Goal: Task Accomplishment & Management: Use online tool/utility

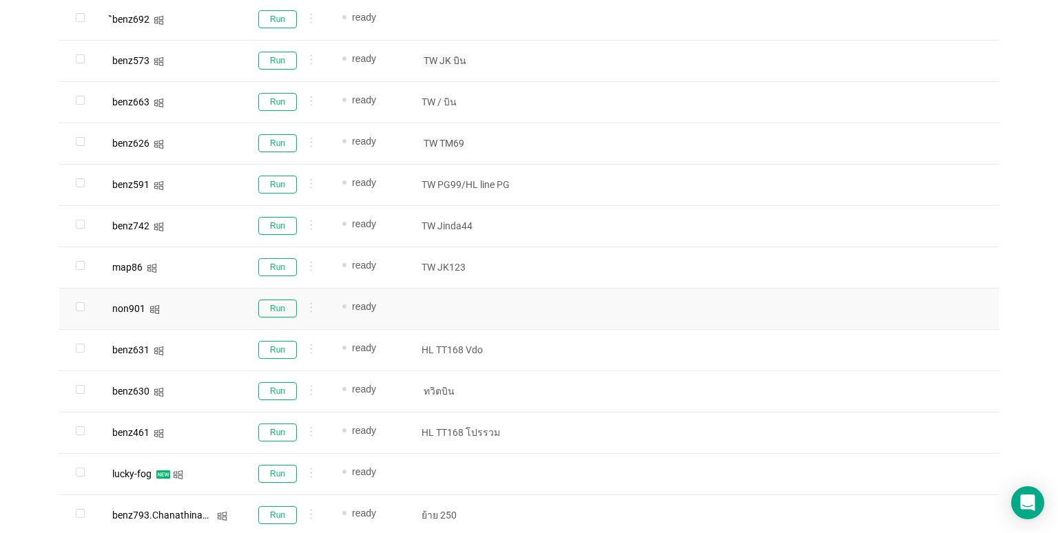
scroll to position [633, 0]
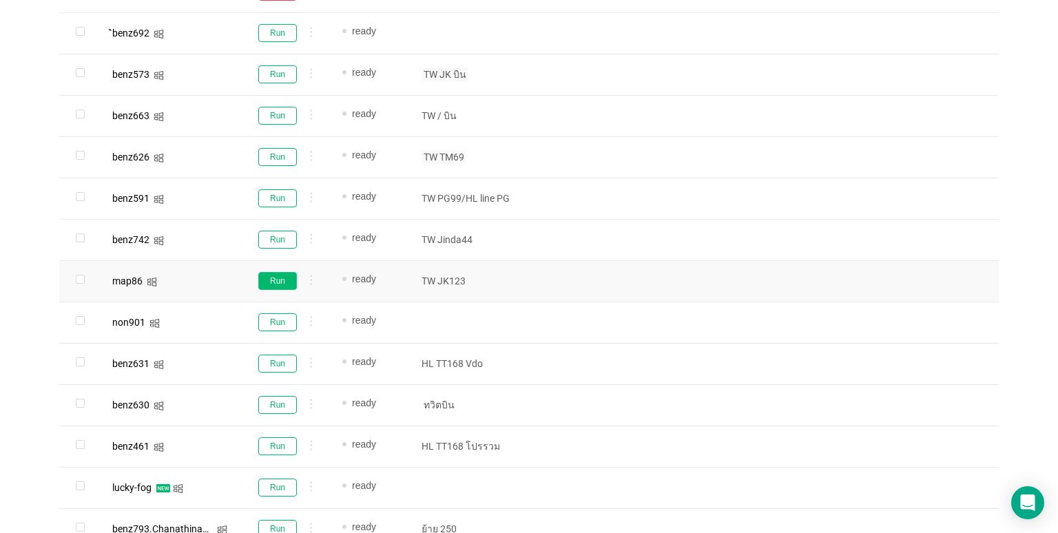
click at [289, 276] on button "Run" at bounding box center [277, 281] width 39 height 18
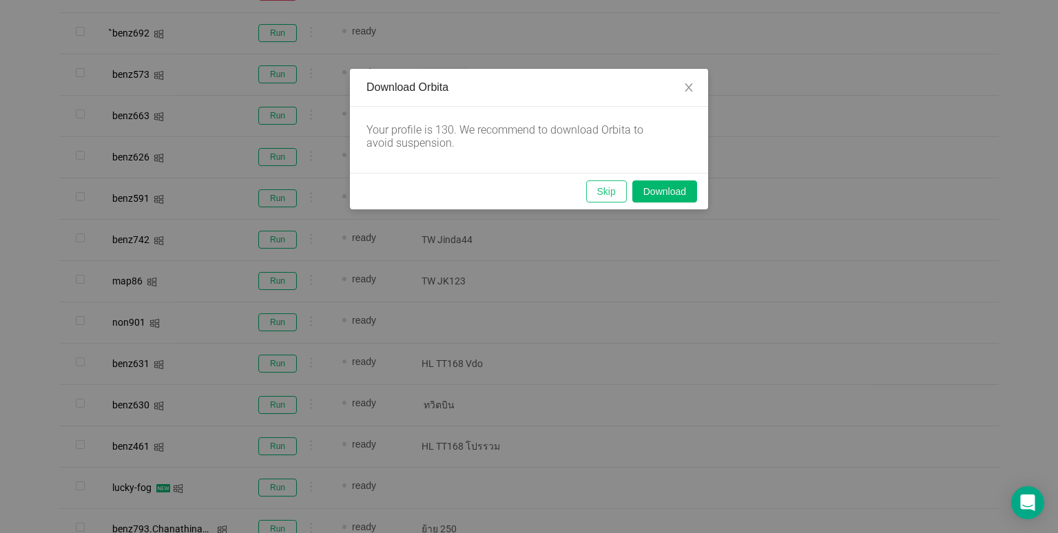
click at [612, 193] on button "Skip" at bounding box center [606, 191] width 41 height 22
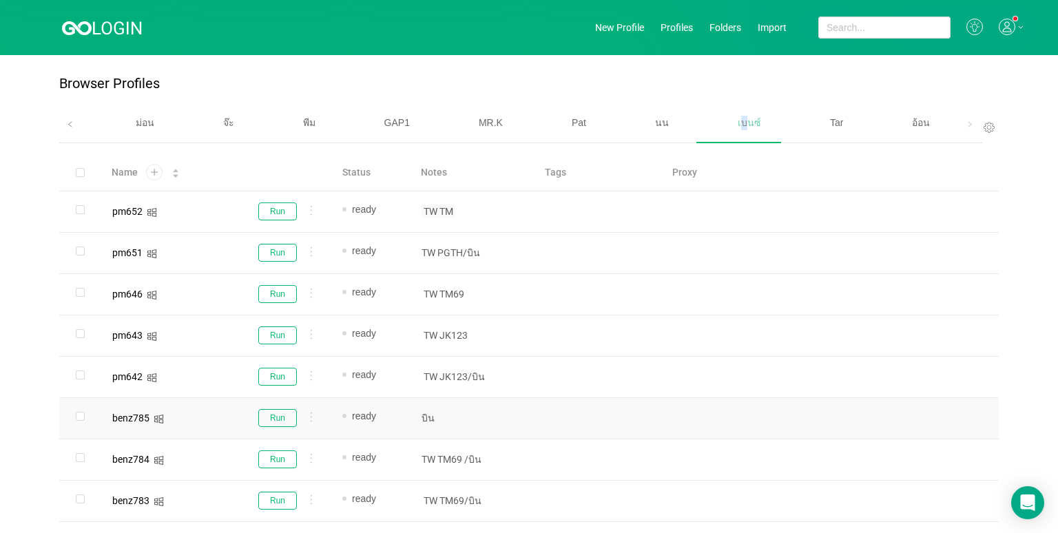
scroll to position [0, 0]
click at [274, 251] on button "Run" at bounding box center [277, 253] width 39 height 18
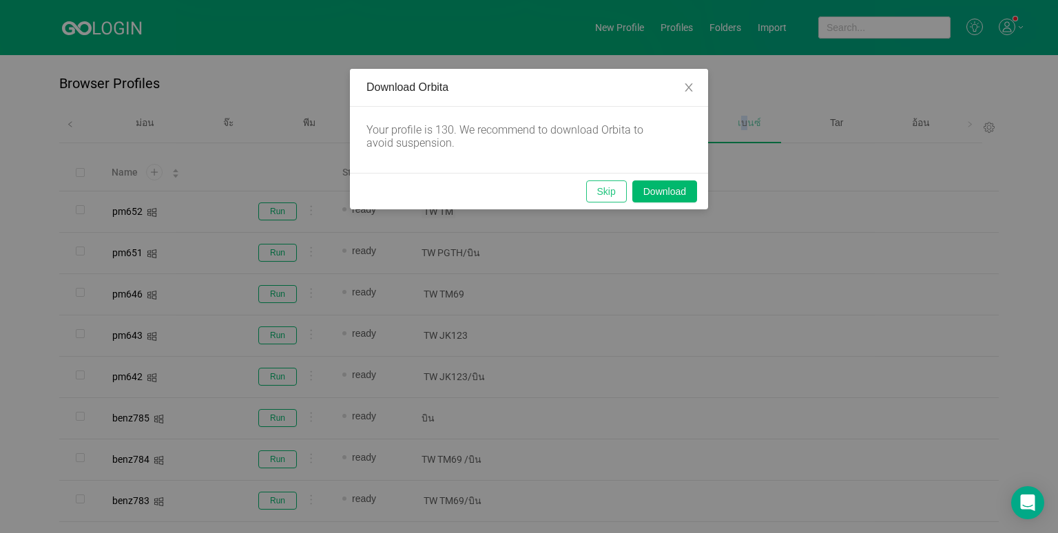
click at [599, 192] on button "Skip" at bounding box center [606, 191] width 41 height 22
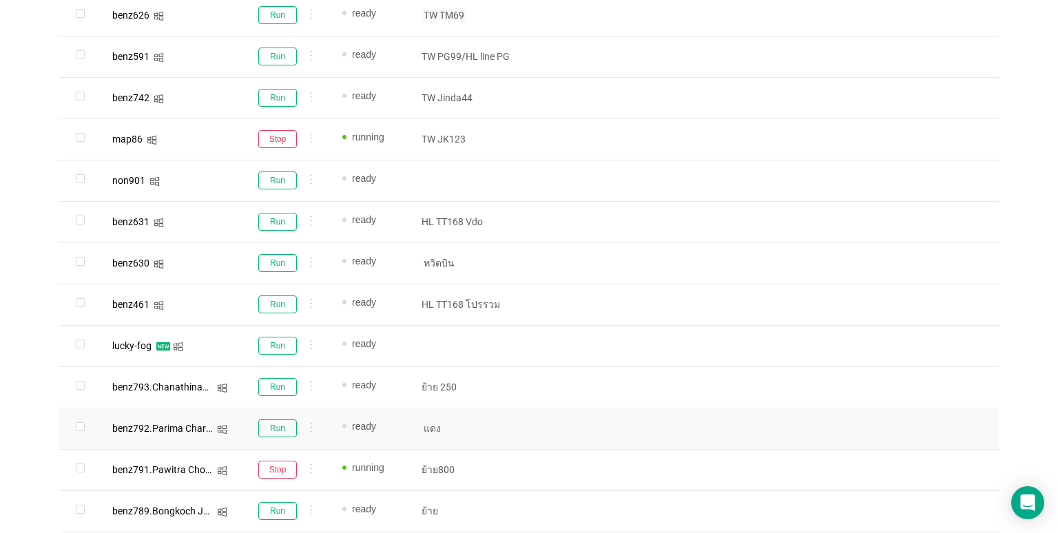
scroll to position [840, 0]
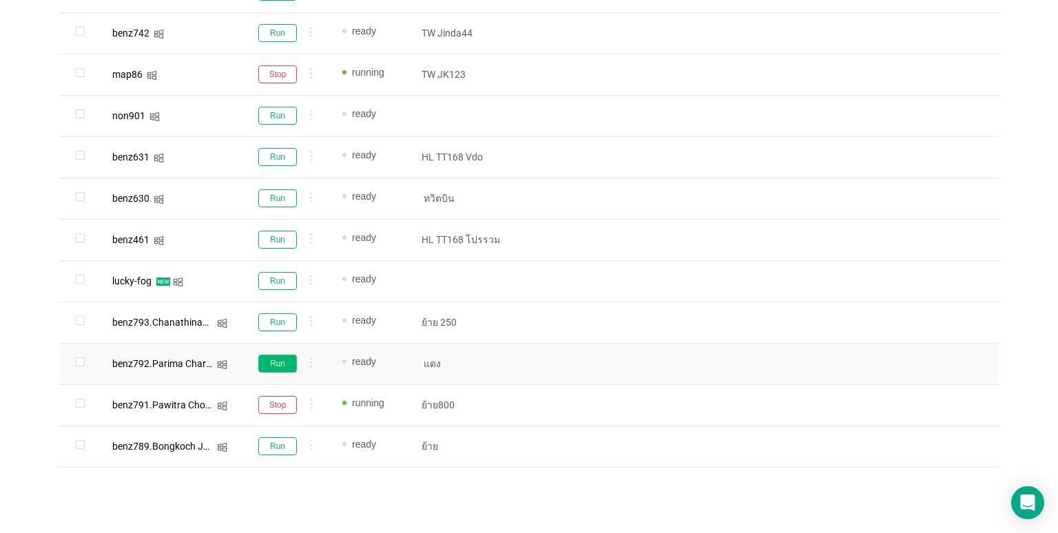
click at [282, 367] on button "Run" at bounding box center [277, 364] width 39 height 18
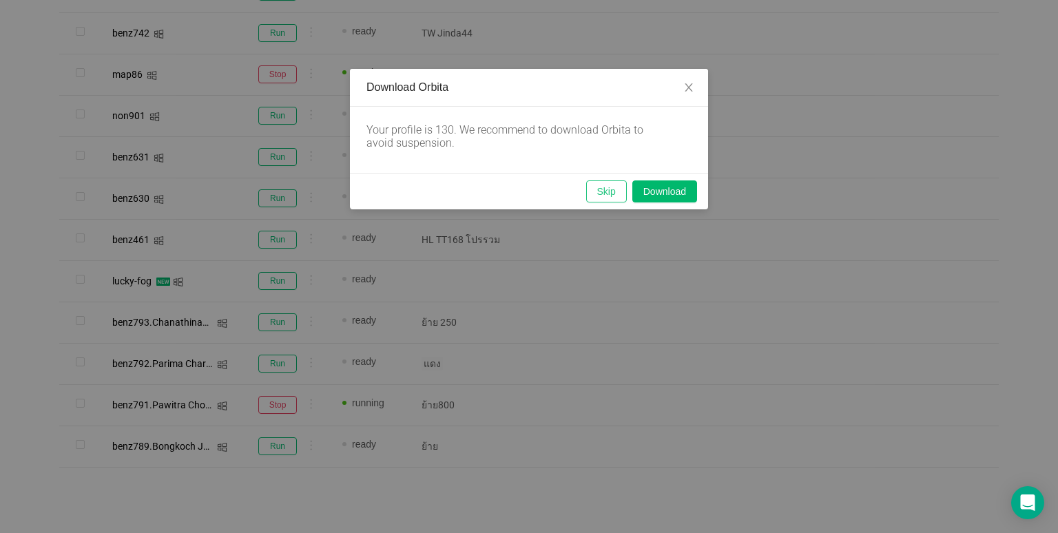
click at [597, 193] on button "Skip" at bounding box center [606, 191] width 41 height 22
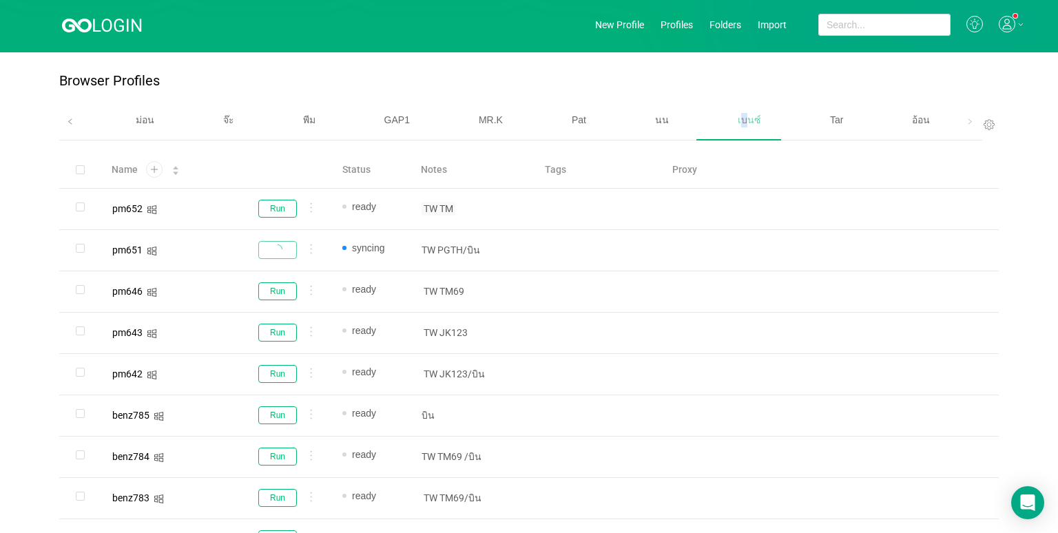
scroll to position [0, 0]
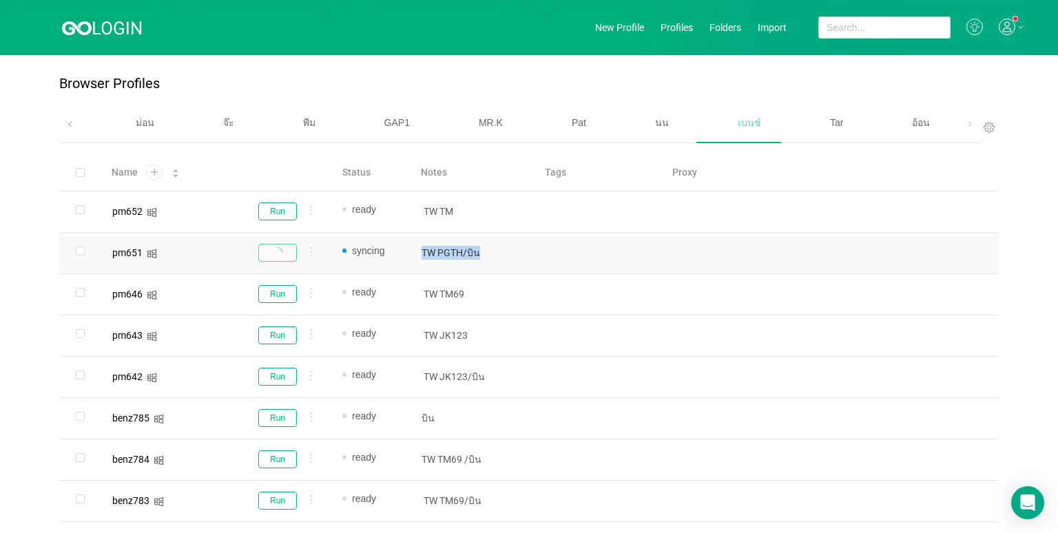
drag, startPoint x: 479, startPoint y: 252, endPoint x: 424, endPoint y: 252, distance: 55.1
click at [424, 252] on p "TW PGTH/บิน" at bounding box center [472, 253] width 101 height 14
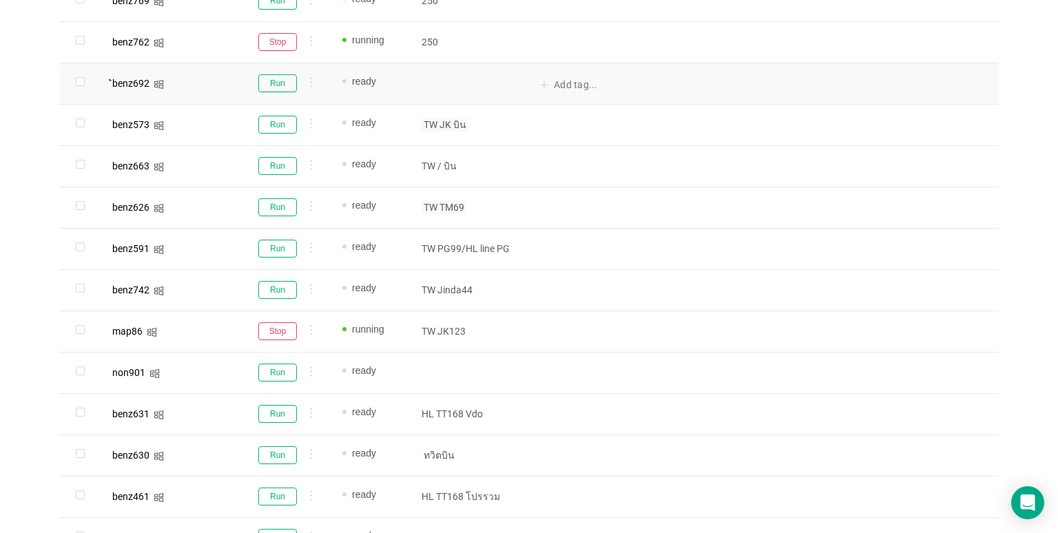
scroll to position [620, 0]
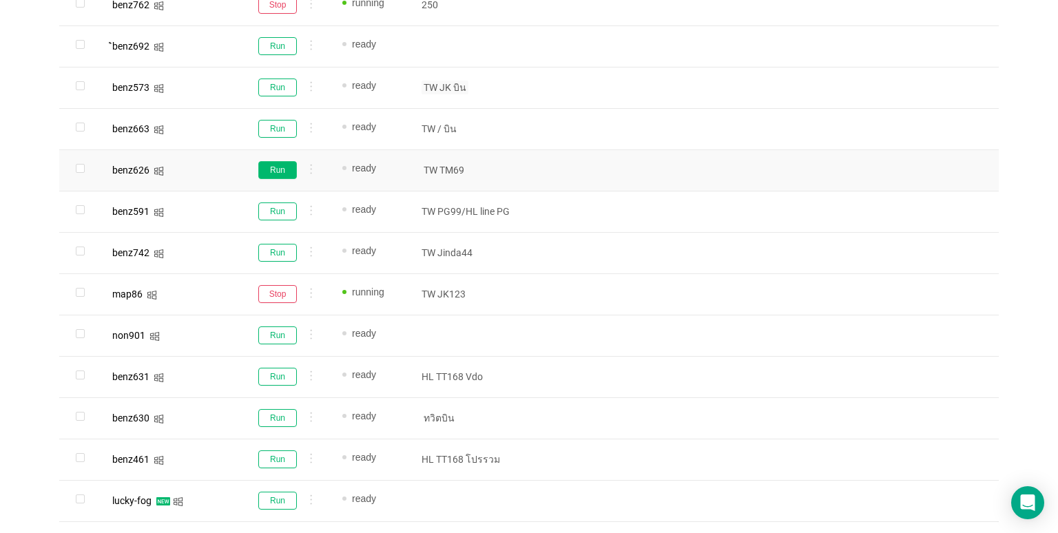
click at [282, 164] on button "Run" at bounding box center [277, 170] width 39 height 18
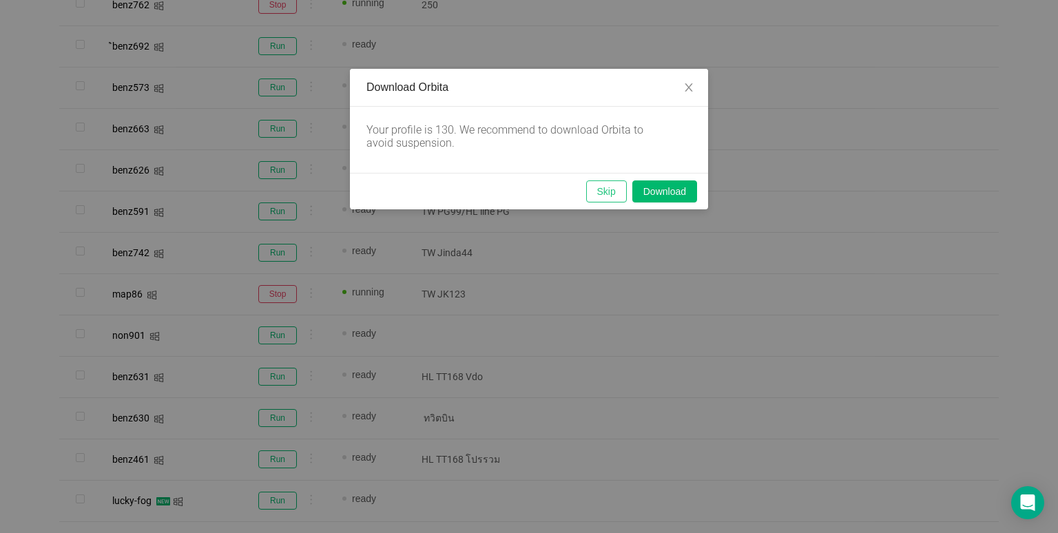
click at [609, 192] on button "Skip" at bounding box center [606, 191] width 41 height 22
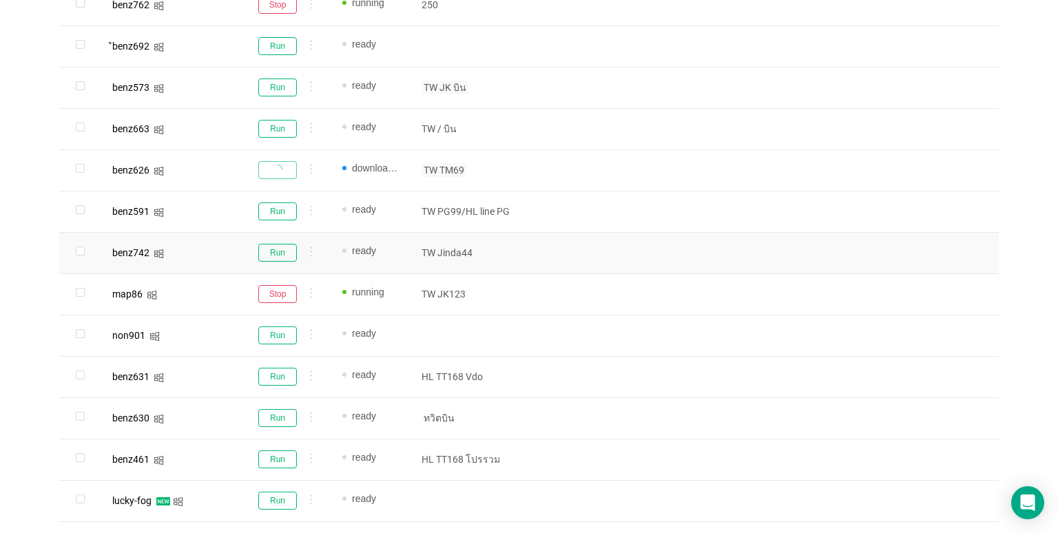
scroll to position [0, 0]
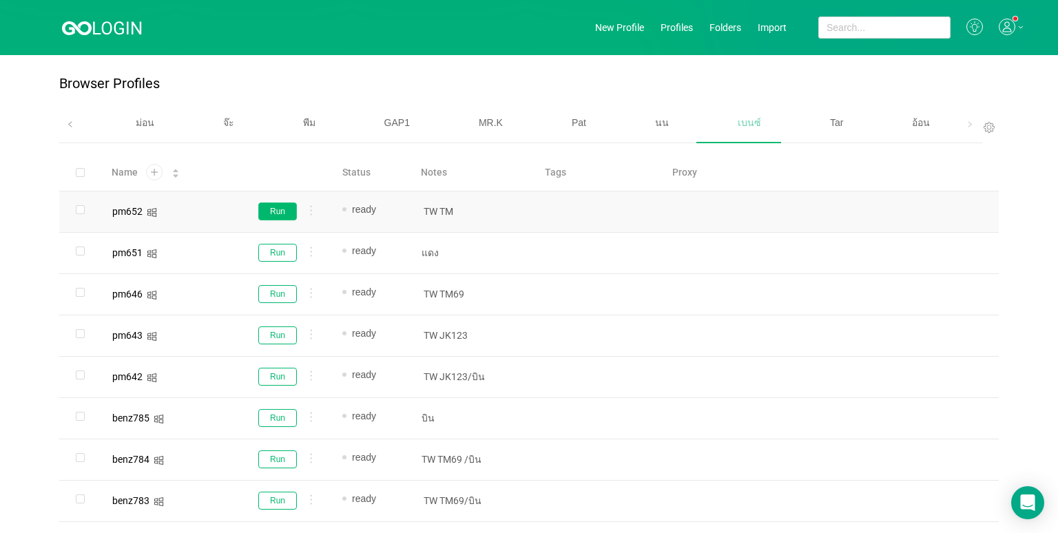
click at [278, 206] on button "Run" at bounding box center [277, 212] width 39 height 18
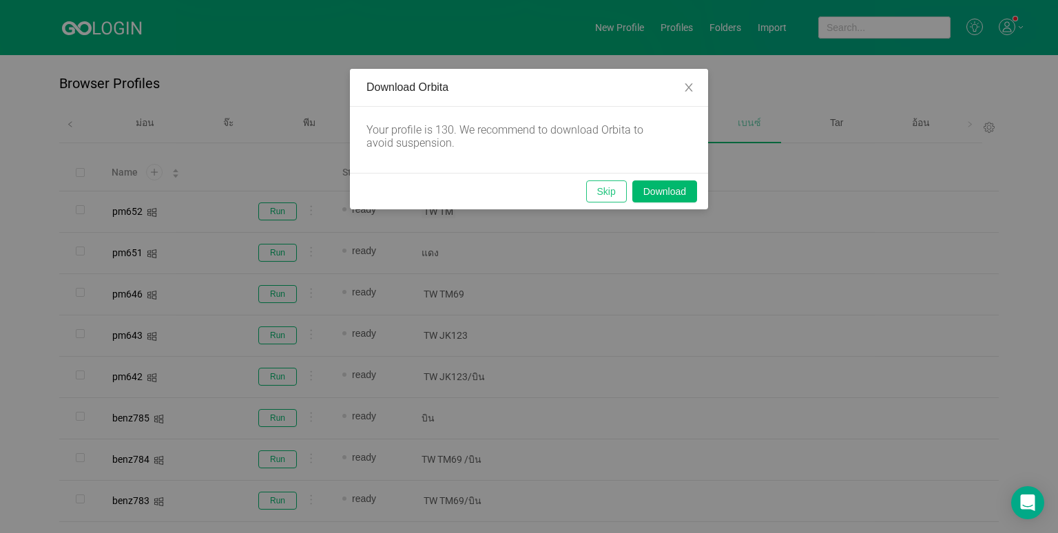
click at [590, 194] on button "Skip" at bounding box center [606, 191] width 41 height 22
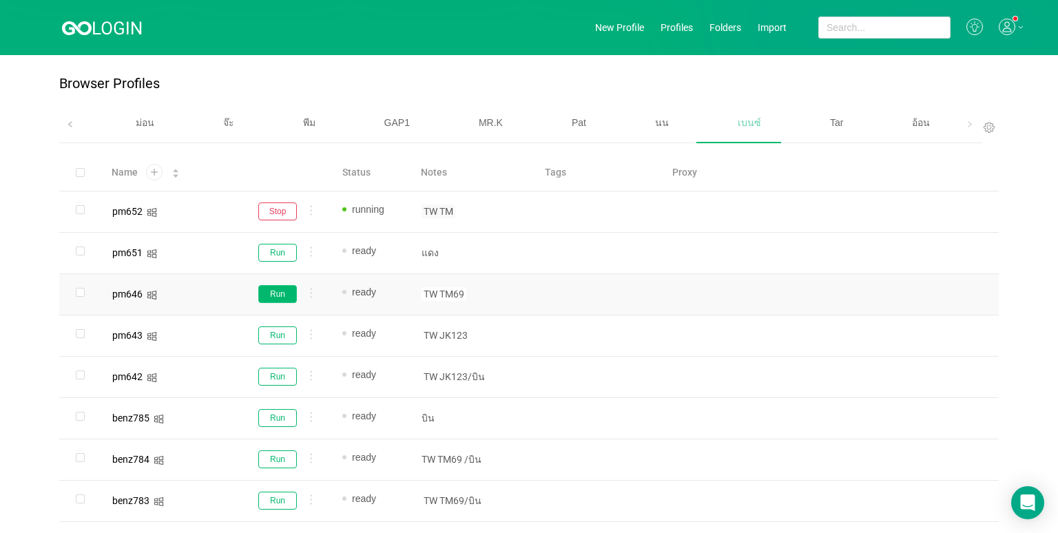
click at [283, 295] on button "Run" at bounding box center [277, 294] width 39 height 18
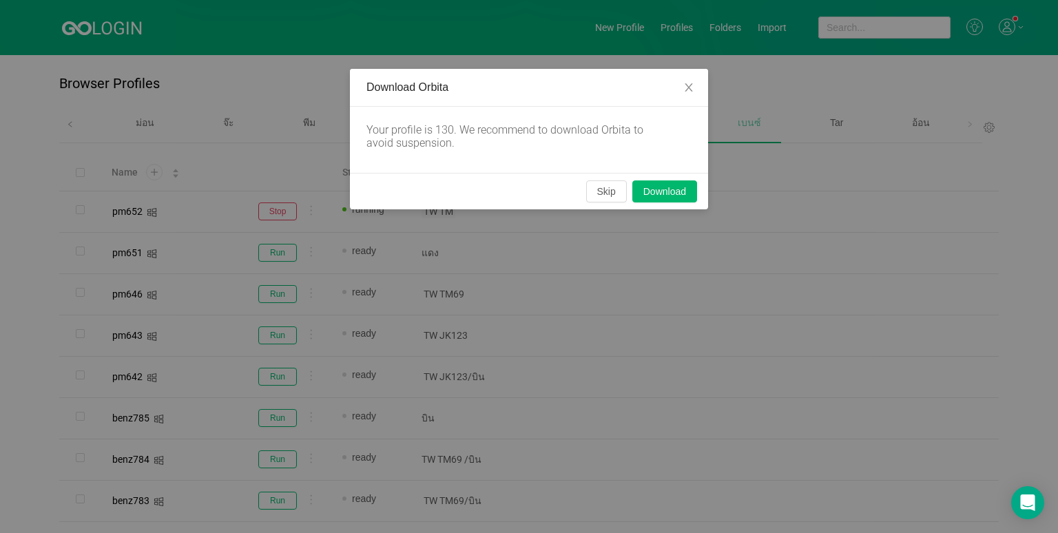
click at [584, 197] on div "Skip Download" at bounding box center [529, 191] width 358 height 37
click at [595, 194] on button "Skip" at bounding box center [606, 191] width 41 height 22
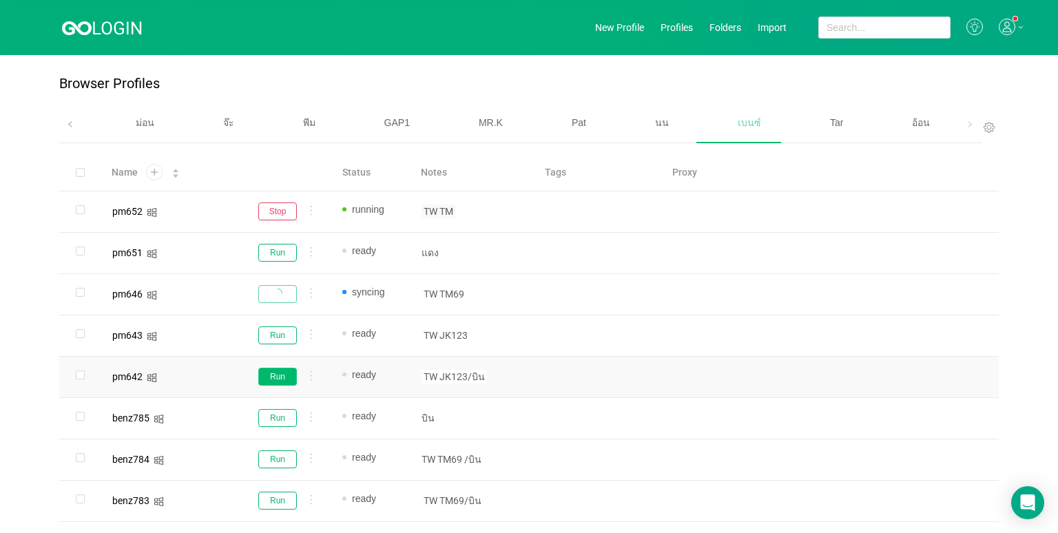
click at [282, 377] on button "Run" at bounding box center [277, 377] width 39 height 18
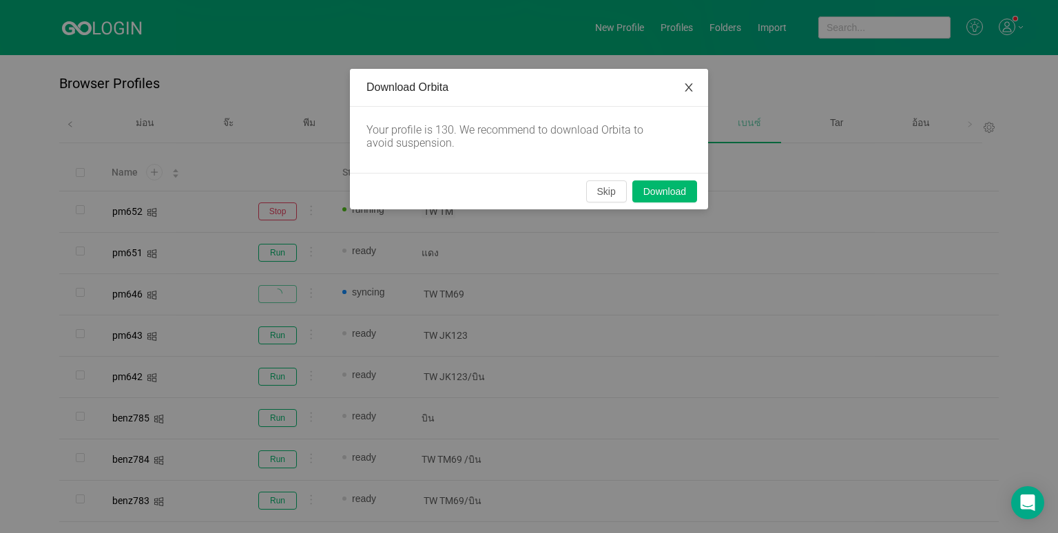
click at [687, 85] on icon "icon: close" at bounding box center [688, 87] width 11 height 11
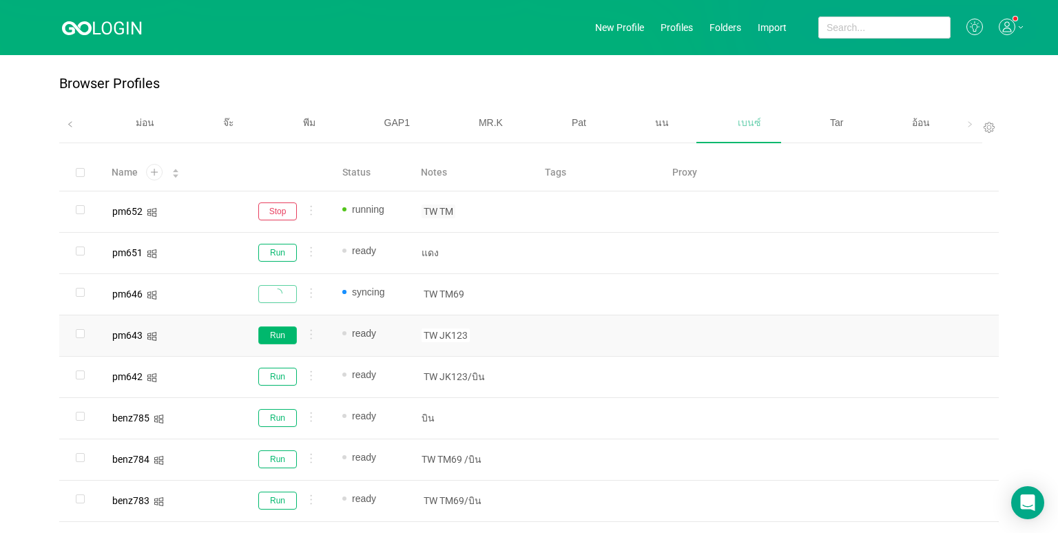
click at [281, 337] on button "Run" at bounding box center [277, 336] width 39 height 18
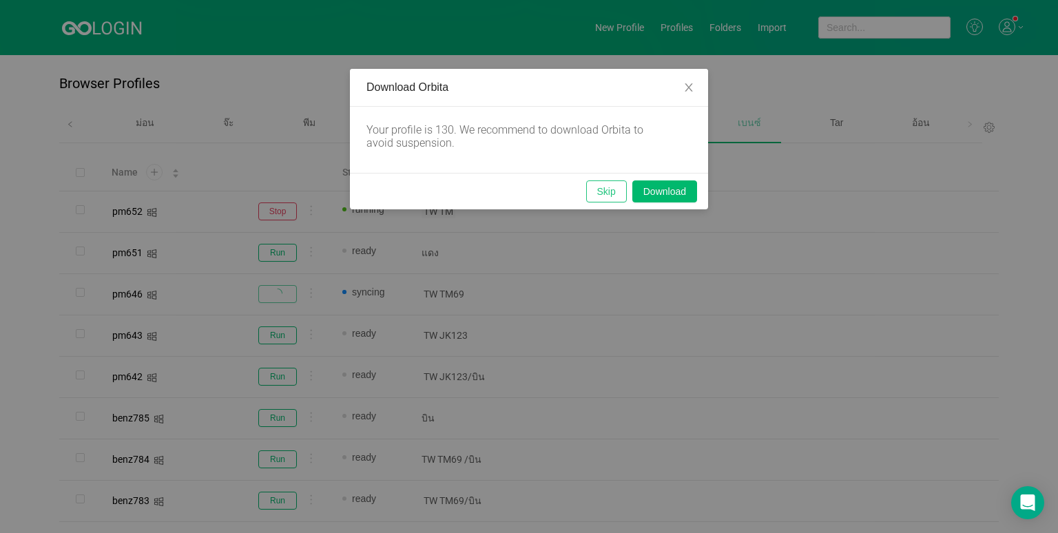
click at [595, 190] on button "Skip" at bounding box center [606, 191] width 41 height 22
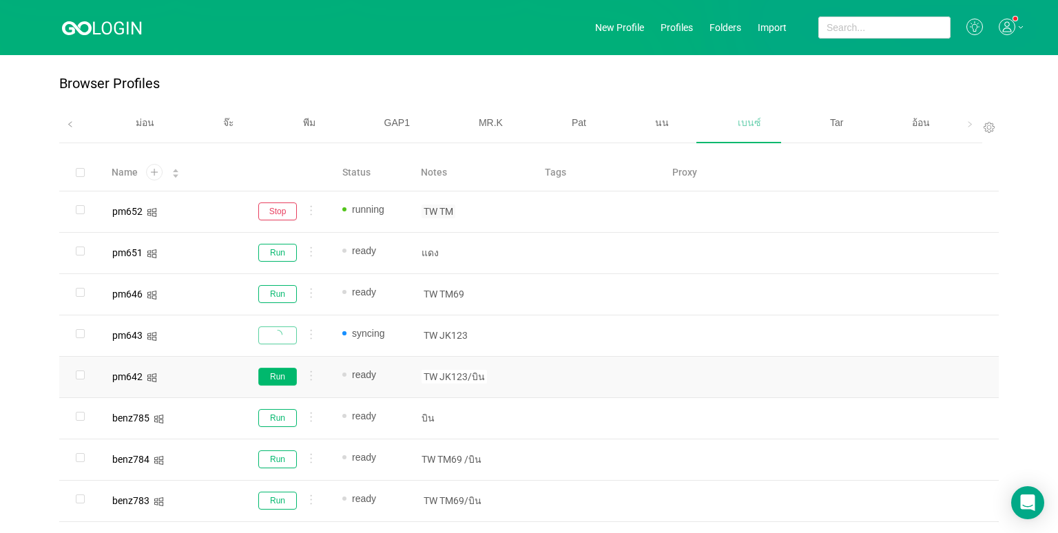
click at [283, 371] on button "Run" at bounding box center [277, 377] width 39 height 18
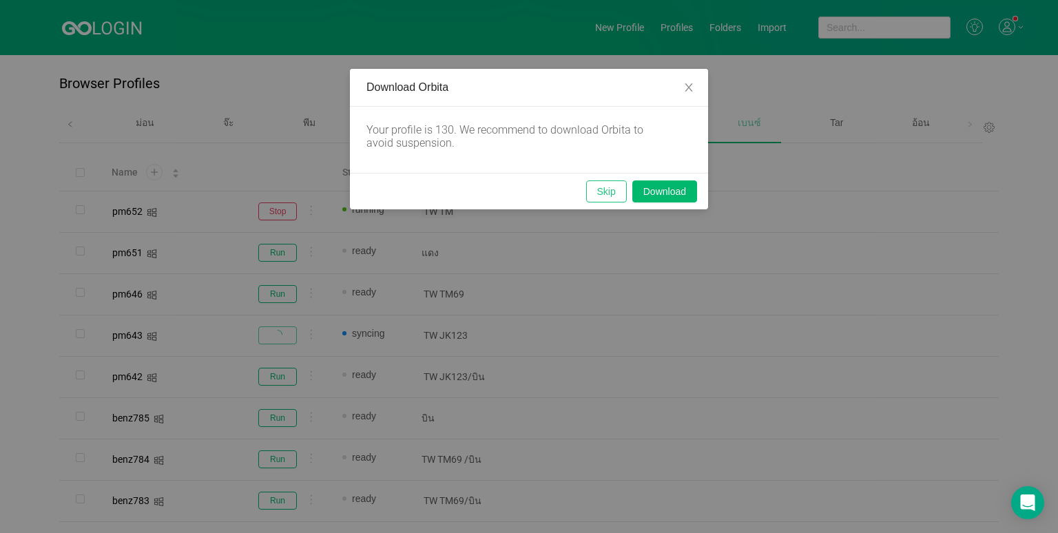
click at [592, 188] on button "Skip" at bounding box center [606, 191] width 41 height 22
